Goal: Task Accomplishment & Management: Use online tool/utility

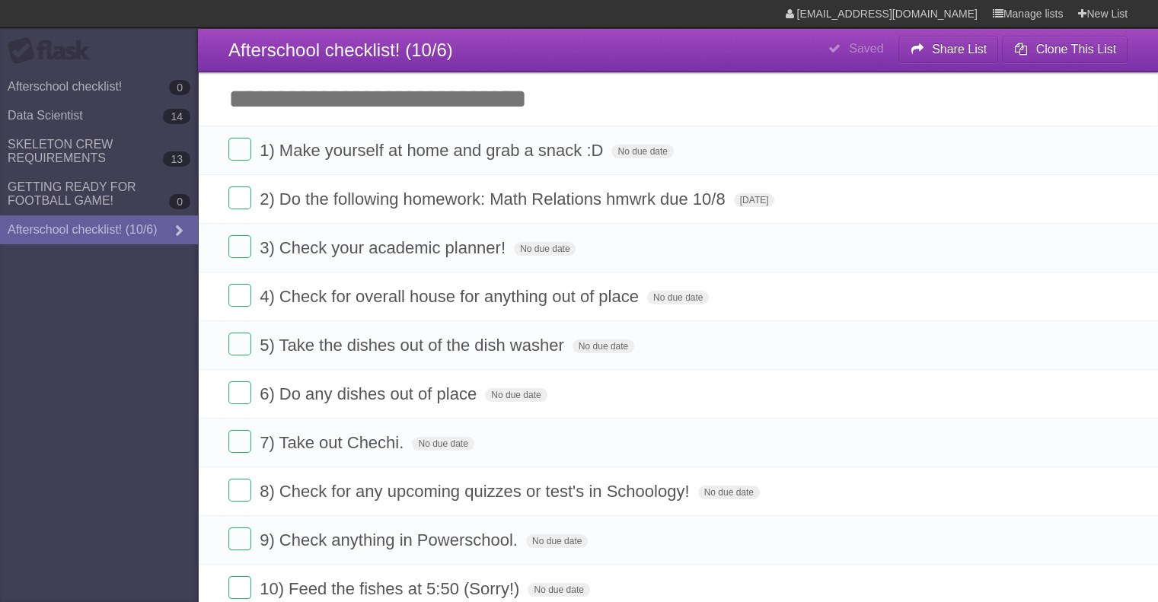
click at [544, 91] on input "Add another task" at bounding box center [678, 98] width 960 height 53
click at [715, 200] on span "2) Do the following homework: Math Relations hmwrk due 10/8" at bounding box center [494, 199] width 469 height 19
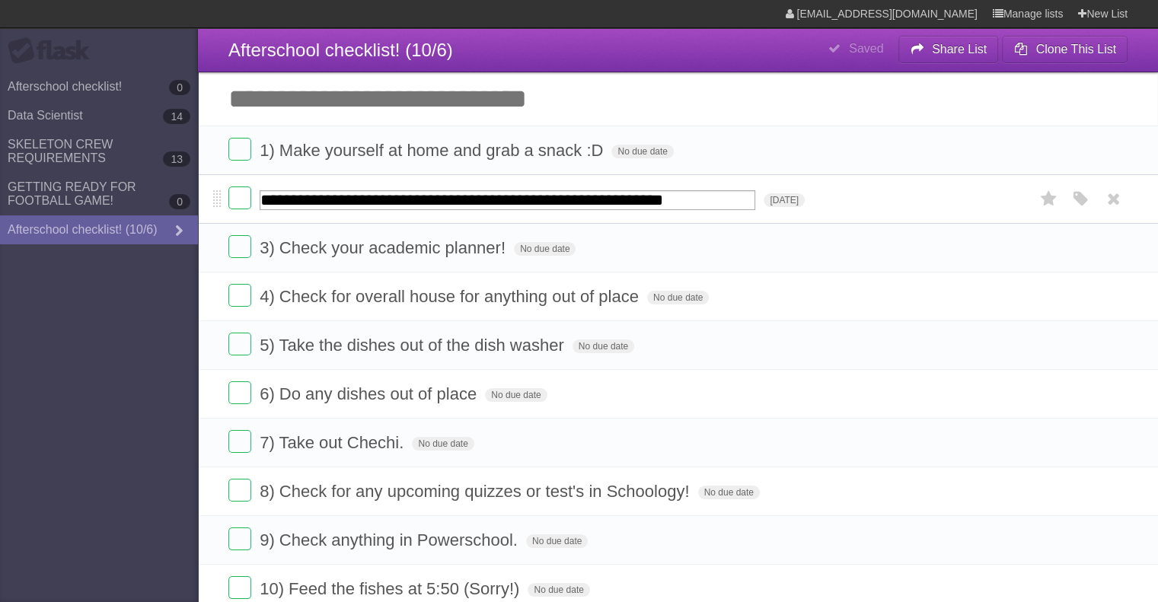
click at [730, 202] on input "**********" at bounding box center [508, 200] width 496 height 20
type input "**********"
